Goal: Navigation & Orientation: Find specific page/section

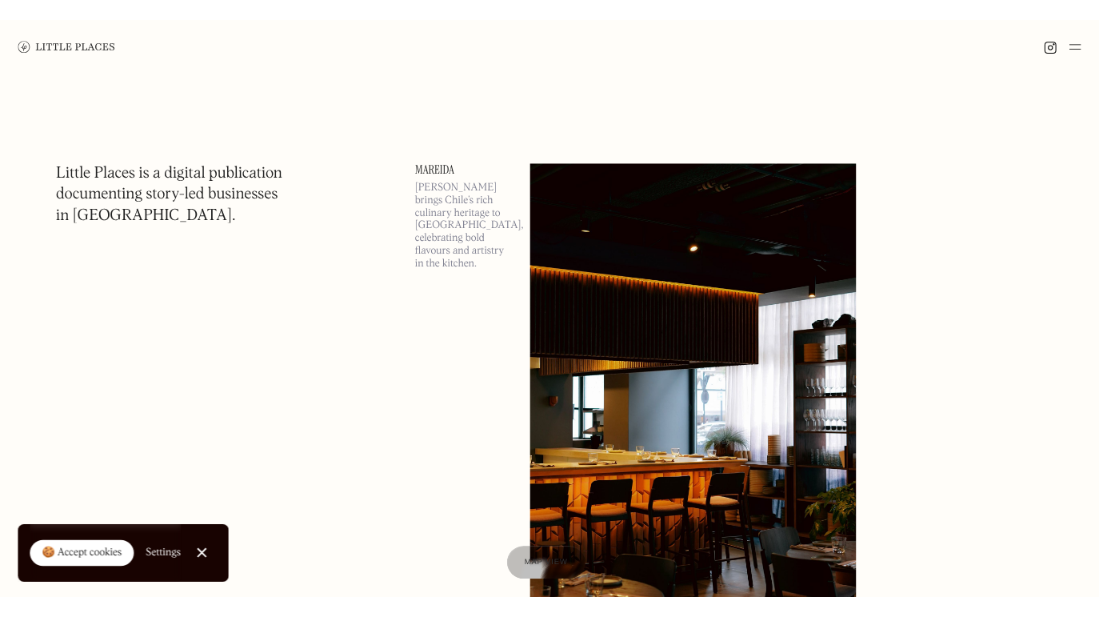
scroll to position [1088, 0]
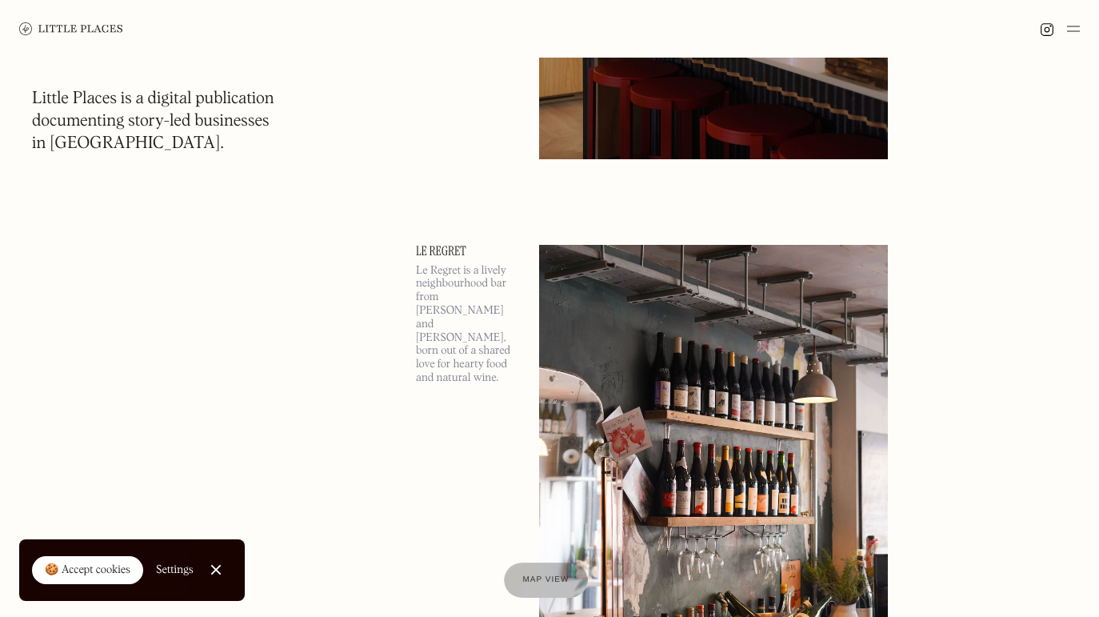
click at [1074, 22] on img at bounding box center [1073, 28] width 13 height 19
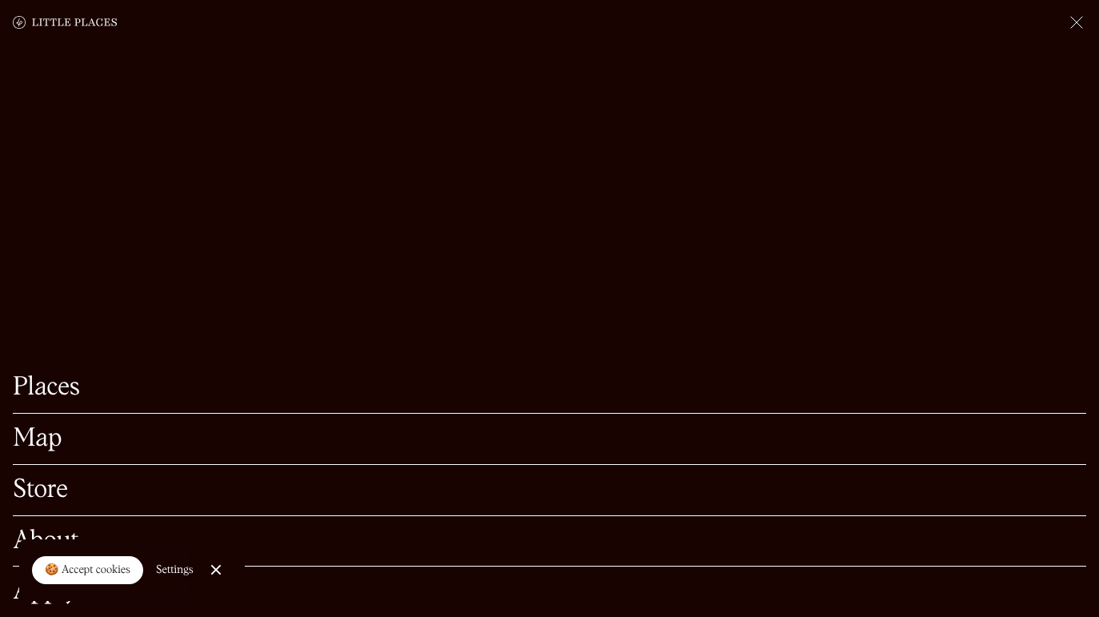
scroll to position [1192, 0]
click at [56, 393] on link "Places" at bounding box center [549, 387] width 1073 height 25
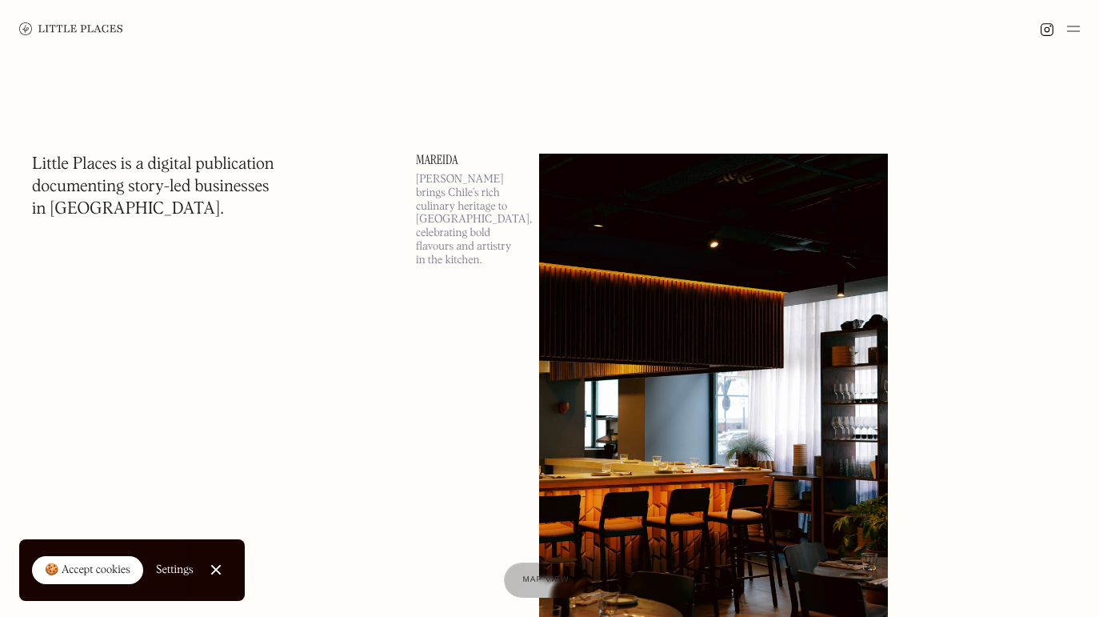
click at [1061, 14] on div at bounding box center [549, 29] width 1099 height 58
click at [1073, 34] on img at bounding box center [1073, 28] width 13 height 19
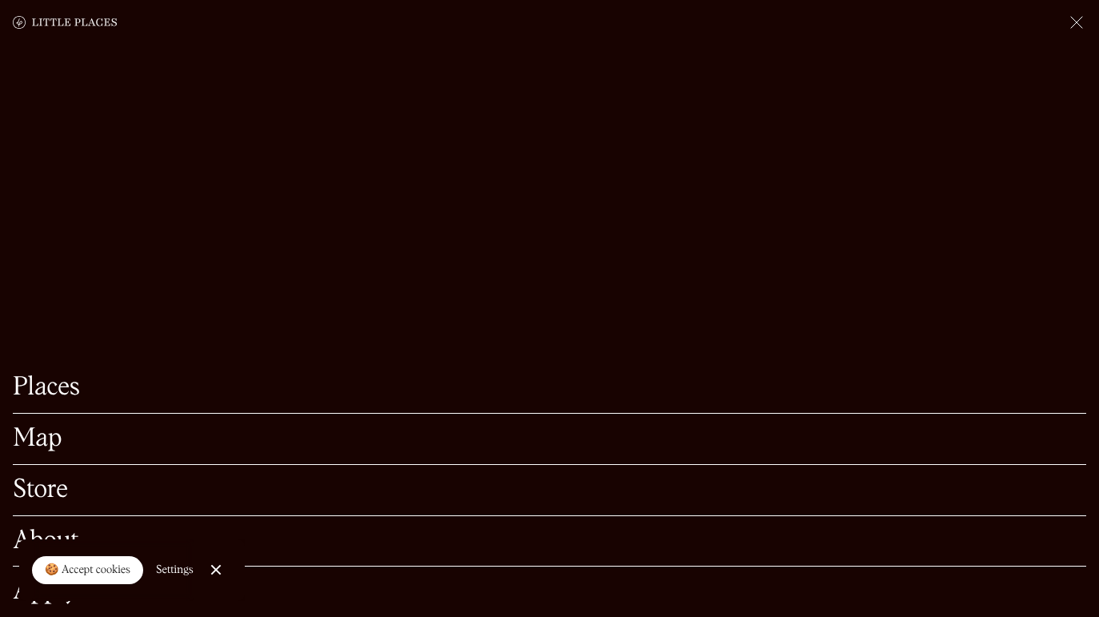
click at [47, 431] on link "Map" at bounding box center [549, 438] width 1073 height 25
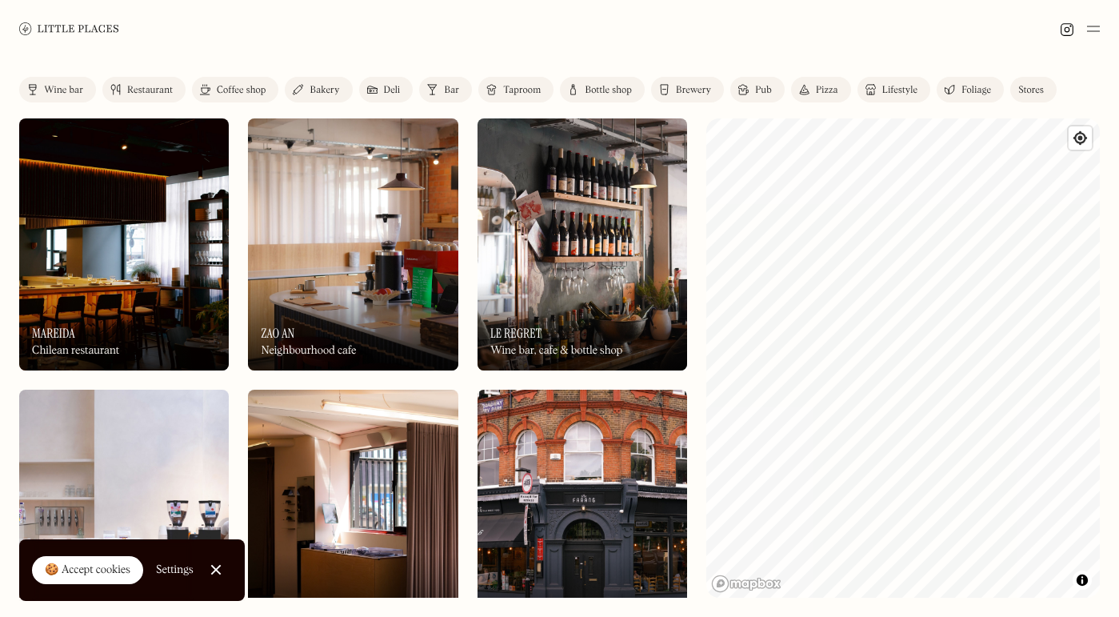
click at [218, 574] on link "Close Cookie Popup" at bounding box center [216, 570] width 32 height 32
